Goal: Navigation & Orientation: Go to known website

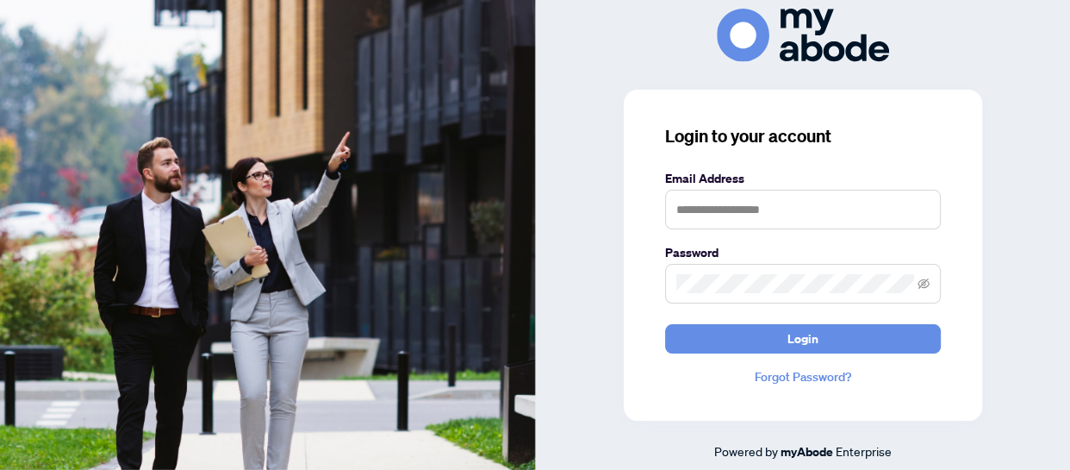
click at [913, 215] on keeper-lock "Open Keeper Popup" at bounding box center [920, 209] width 21 height 21
type input "**********"
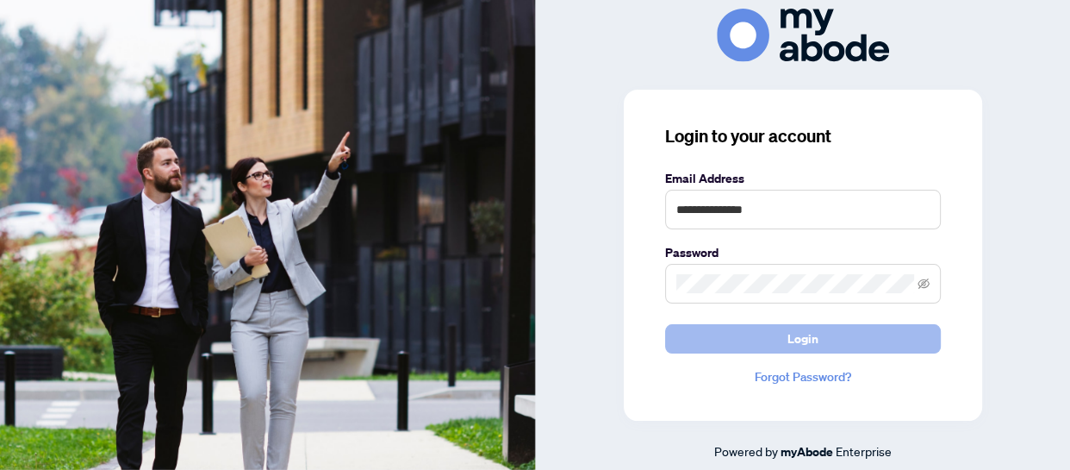
click at [863, 340] on button "Login" at bounding box center [803, 338] width 276 height 29
